Goal: Transaction & Acquisition: Book appointment/travel/reservation

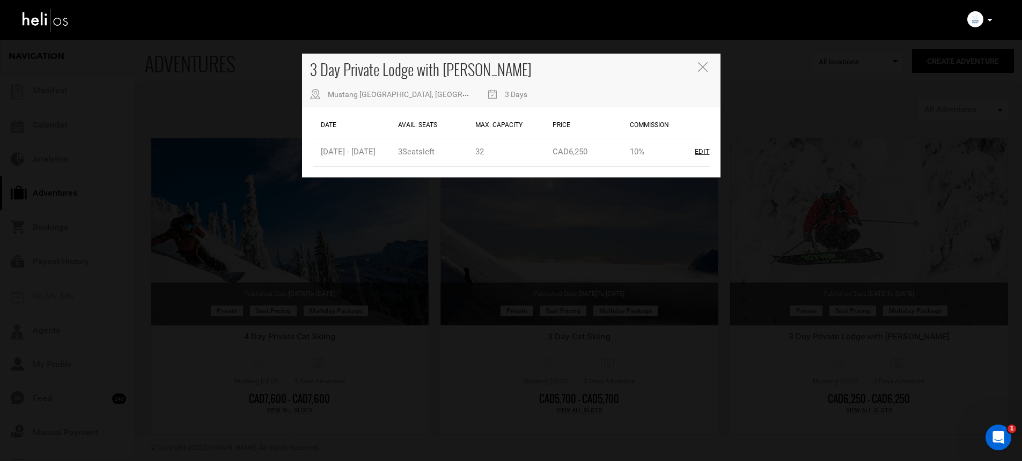
drag, startPoint x: 0, startPoint y: 0, endPoint x: 259, endPoint y: 119, distance: 284.5
click at [259, 119] on div "3 Day Private Lodge with [PERSON_NAME] [GEOGRAPHIC_DATA], [GEOGRAPHIC_DATA], [G…" at bounding box center [511, 230] width 1022 height 461
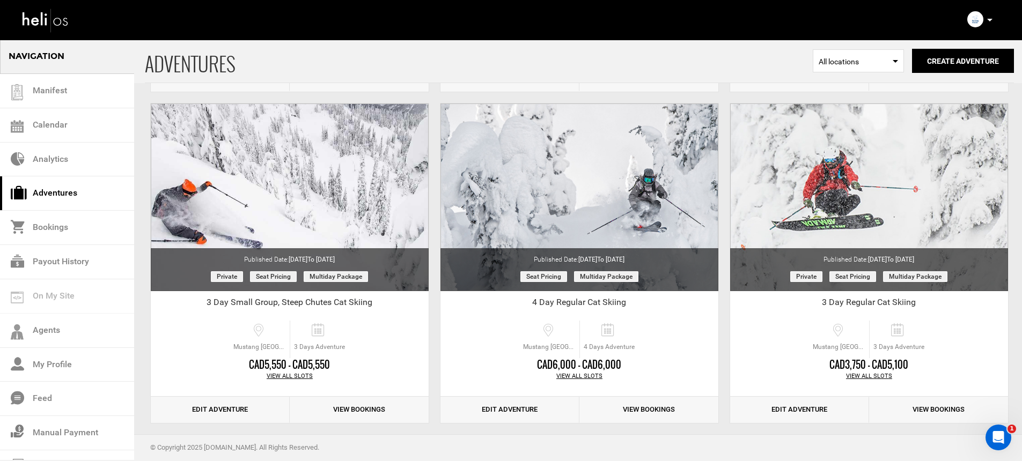
scroll to position [709, 0]
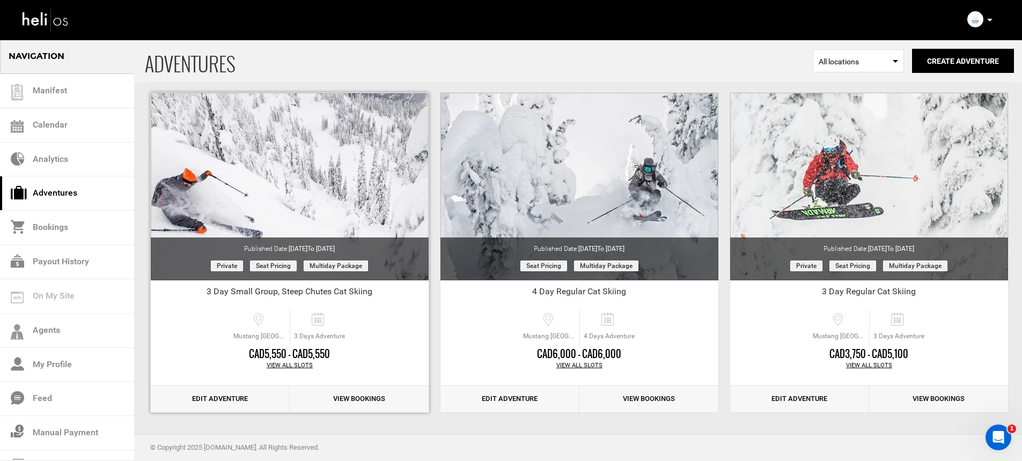
click at [297, 363] on div "View All Slots" at bounding box center [290, 366] width 278 height 9
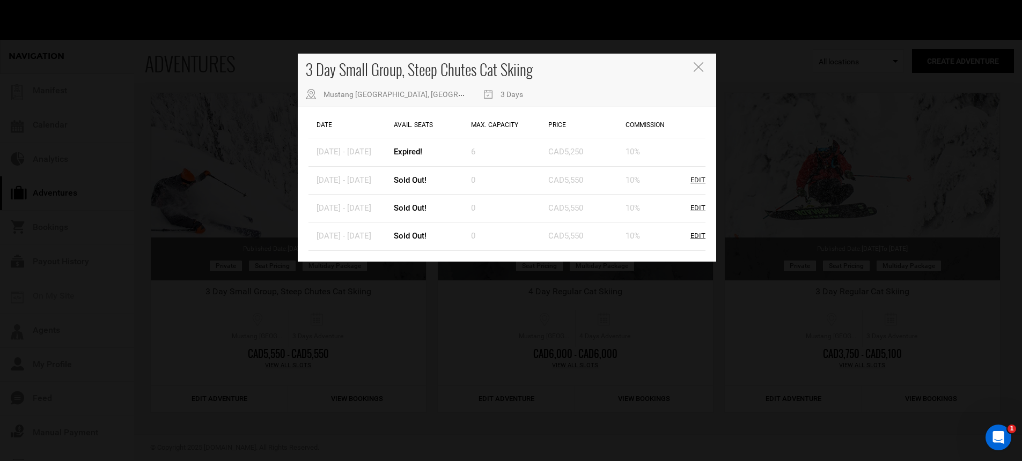
click at [359, 324] on div "3 Day Small Group, Steep Chutes Cat Skiing [GEOGRAPHIC_DATA], [GEOGRAPHIC_DATA]…" at bounding box center [511, 230] width 1022 height 461
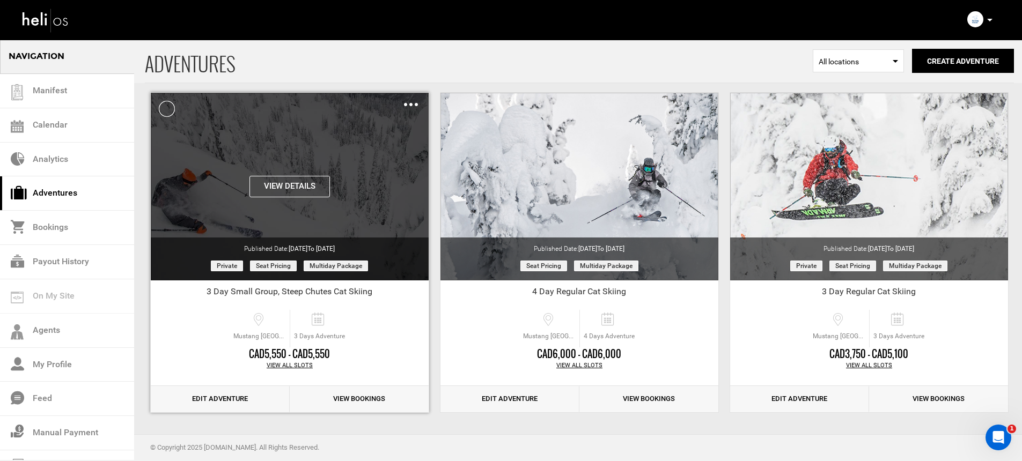
click at [297, 193] on button "View Details" at bounding box center [290, 186] width 80 height 21
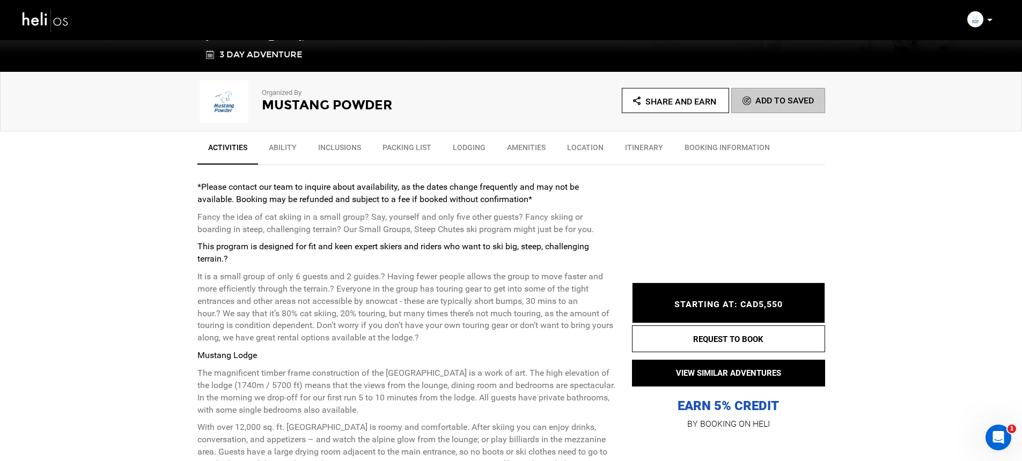
scroll to position [324, 0]
